Goal: Find specific page/section: Find specific page/section

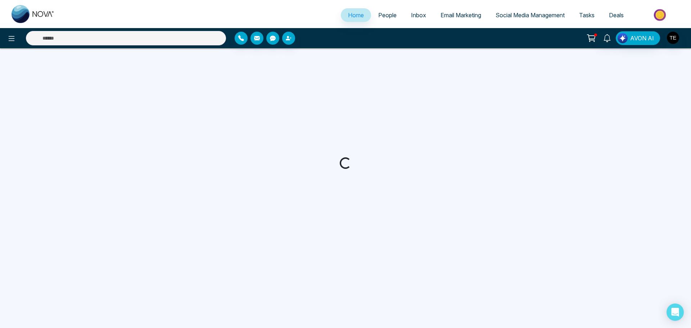
select select "*"
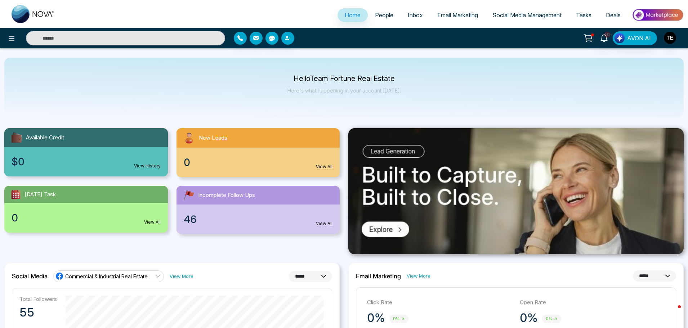
click at [375, 14] on span "People" at bounding box center [384, 15] width 18 height 7
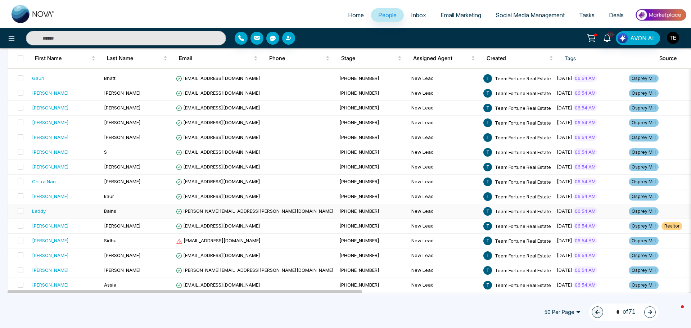
scroll to position [594, 0]
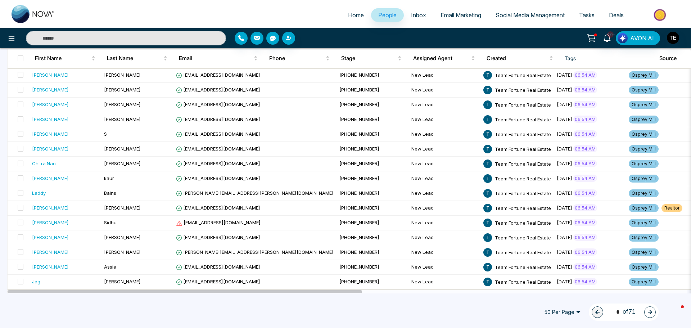
click at [649, 313] on icon "button" at bounding box center [650, 312] width 5 height 5
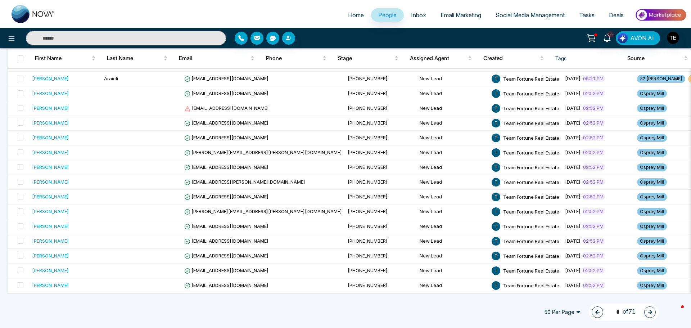
click at [647, 312] on button "button" at bounding box center [650, 312] width 12 height 12
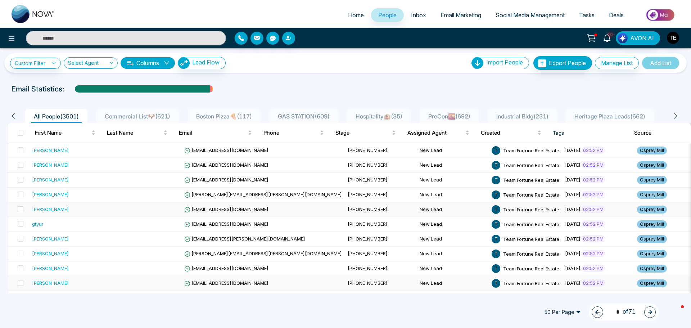
scroll to position [0, 0]
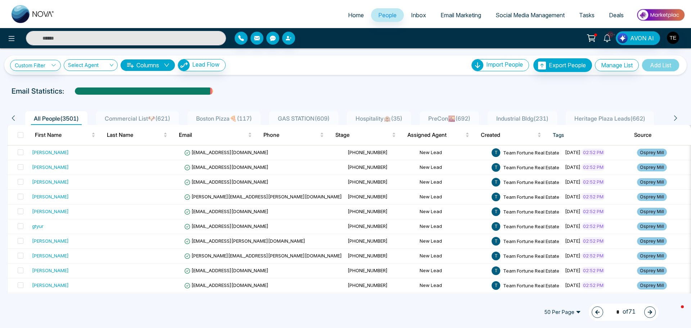
click at [650, 311] on icon "button" at bounding box center [650, 312] width 4 height 4
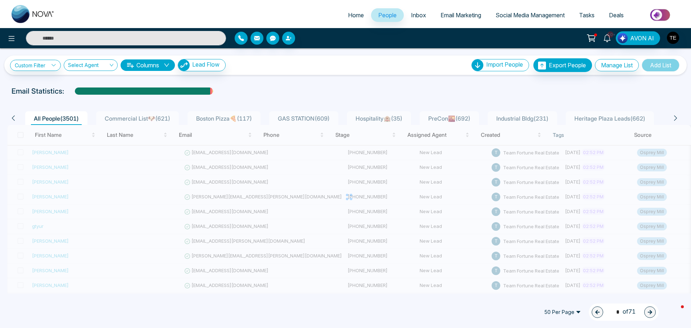
type input "*"
